Goal: Task Accomplishment & Management: Complete application form

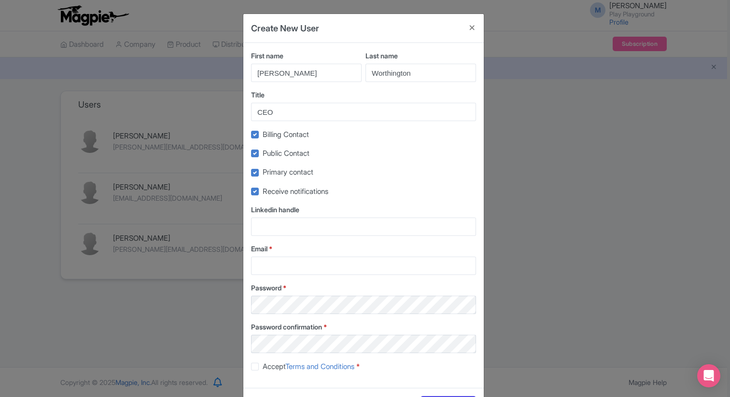
scroll to position [1140, 0]
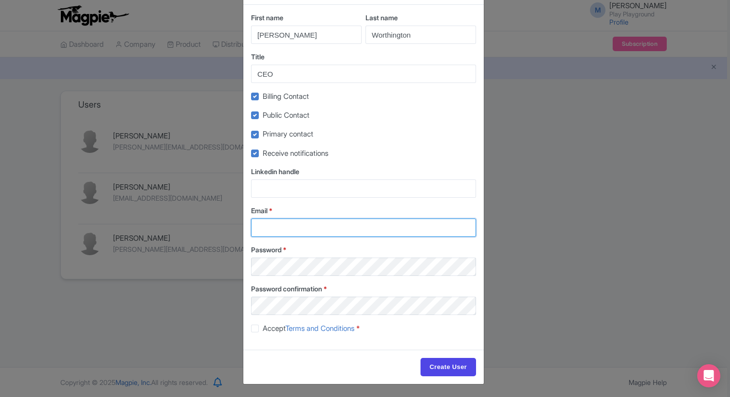
paste input "[EMAIL_ADDRESS][DOMAIN_NAME]"
type input "[EMAIL_ADDRESS][DOMAIN_NAME]"
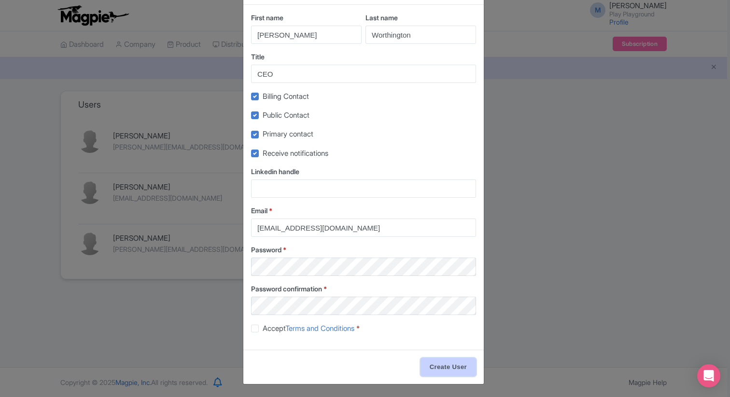
click at [452, 365] on input "Create User" at bounding box center [448, 367] width 56 height 18
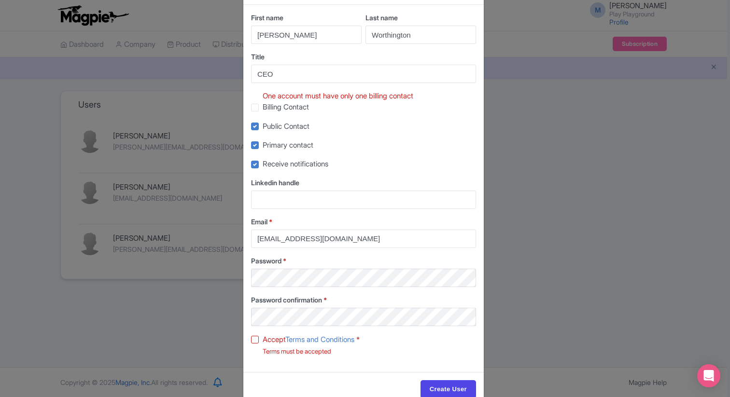
click at [263, 108] on label "Billing Contact" at bounding box center [286, 107] width 46 height 11
click at [263, 108] on input "Billing Contact" at bounding box center [266, 105] width 6 height 6
checkbox input "true"
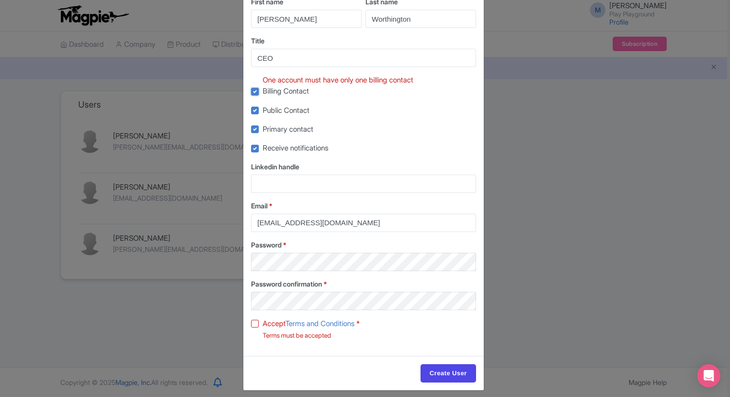
scroll to position [62, 0]
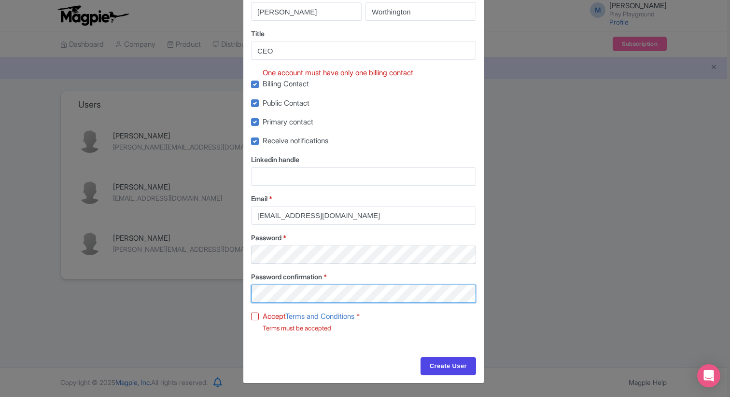
click at [263, 317] on label "Accept Terms and Conditions *" at bounding box center [311, 316] width 97 height 11
click at [263, 317] on input "Accept Terms and Conditions *" at bounding box center [266, 314] width 6 height 6
checkbox input "true"
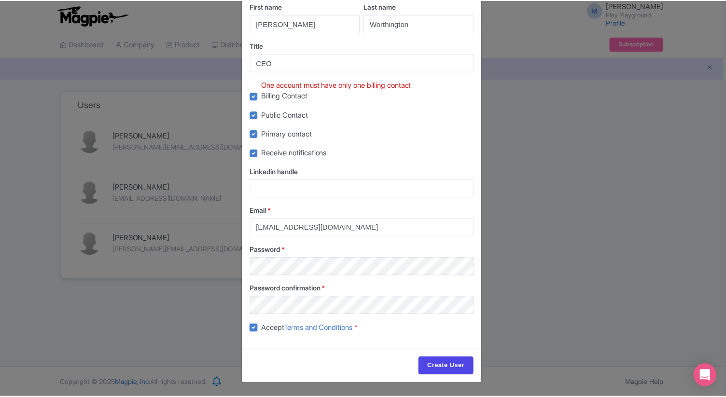
scroll to position [51, 0]
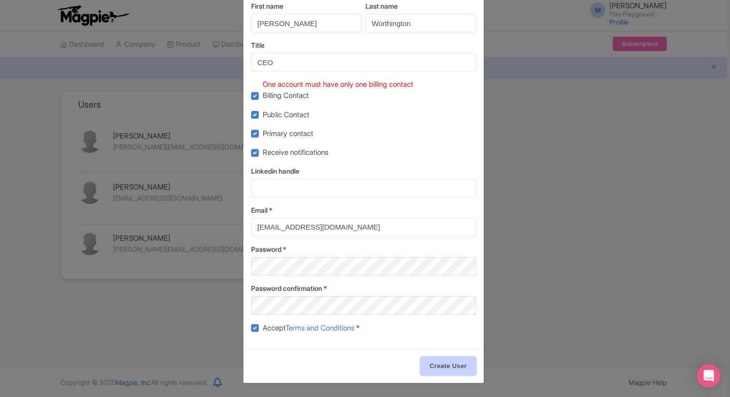
click at [432, 363] on input "Create User" at bounding box center [448, 366] width 56 height 18
click at [461, 367] on input "Create User" at bounding box center [448, 366] width 56 height 18
